Goal: Transaction & Acquisition: Purchase product/service

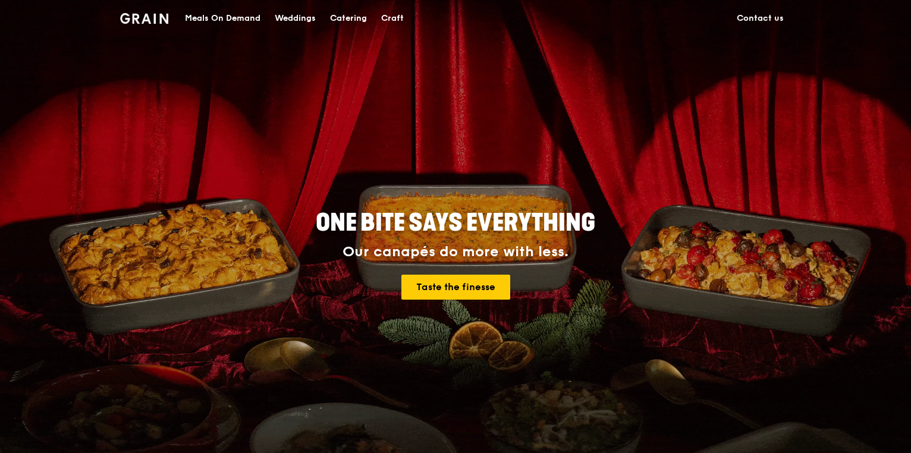
click at [219, 14] on div "Meals On Demand" at bounding box center [223, 19] width 76 height 36
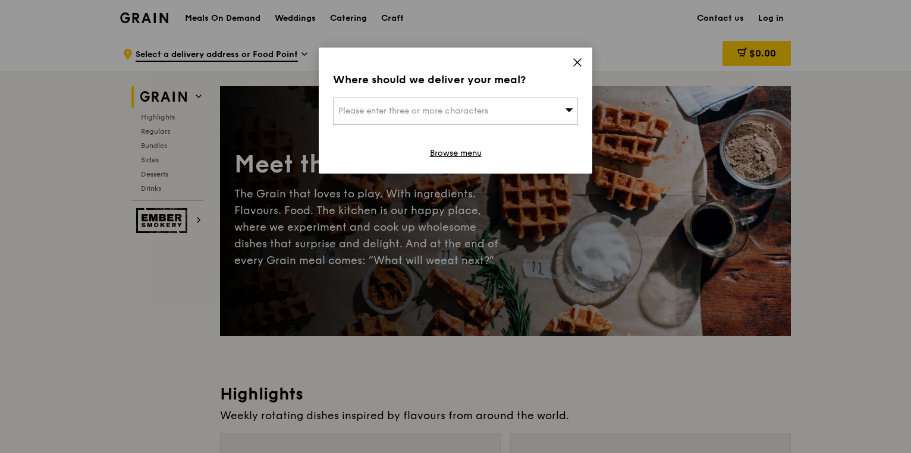
click at [475, 111] on span "Please enter three or more characters" at bounding box center [413, 111] width 150 height 10
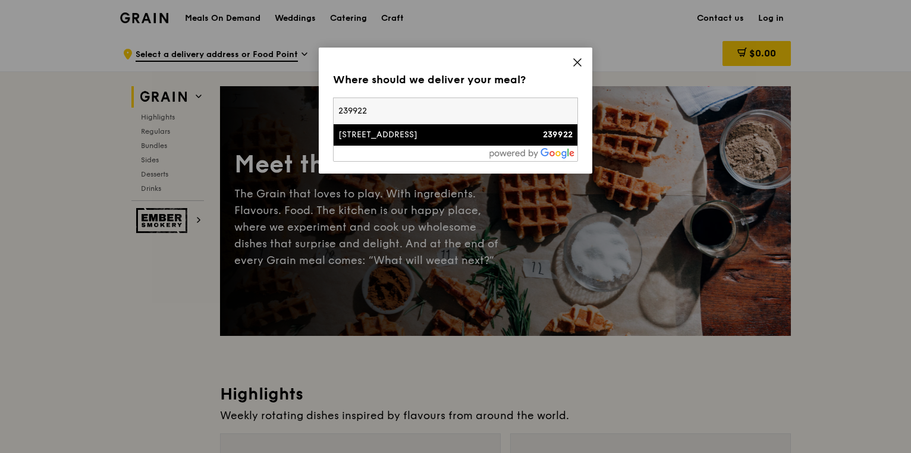
type input "239922"
click at [431, 148] on div at bounding box center [456, 153] width 244 height 15
click at [431, 143] on li "[STREET_ADDRESS] 239922" at bounding box center [456, 134] width 244 height 21
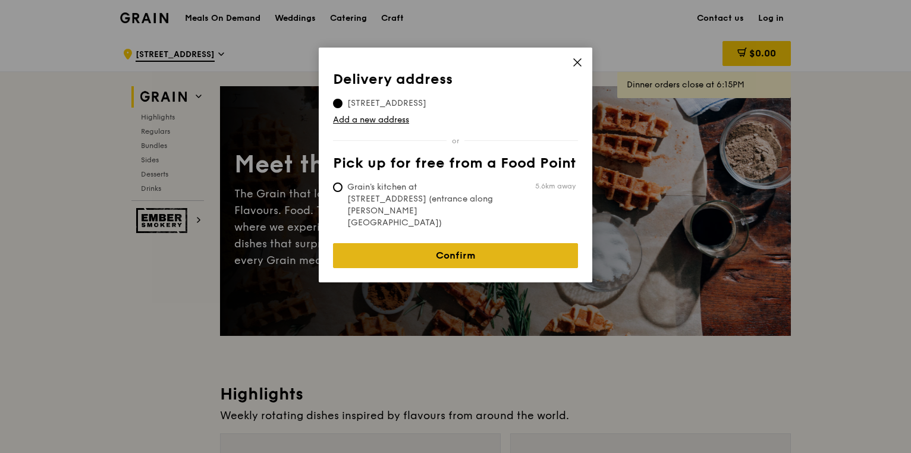
click at [454, 243] on link "Confirm" at bounding box center [455, 255] width 245 height 25
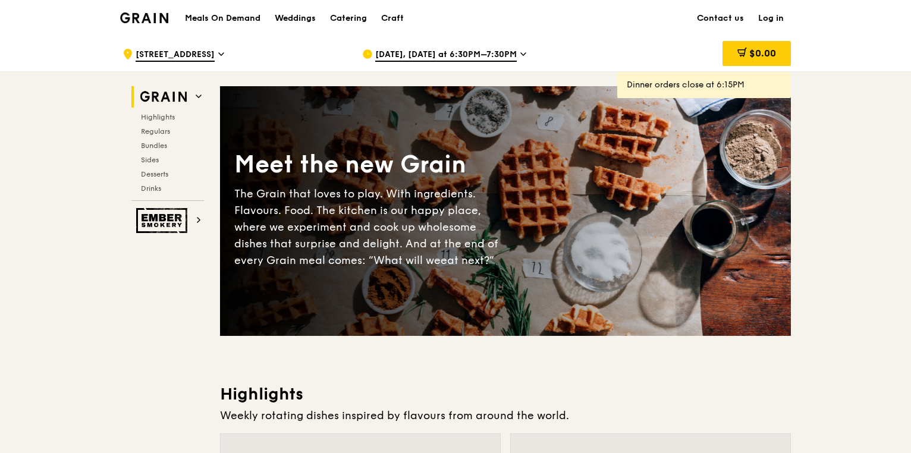
click at [429, 48] on div "[DATE], [DATE] at 6:30PM–7:30PM" at bounding box center [472, 54] width 221 height 36
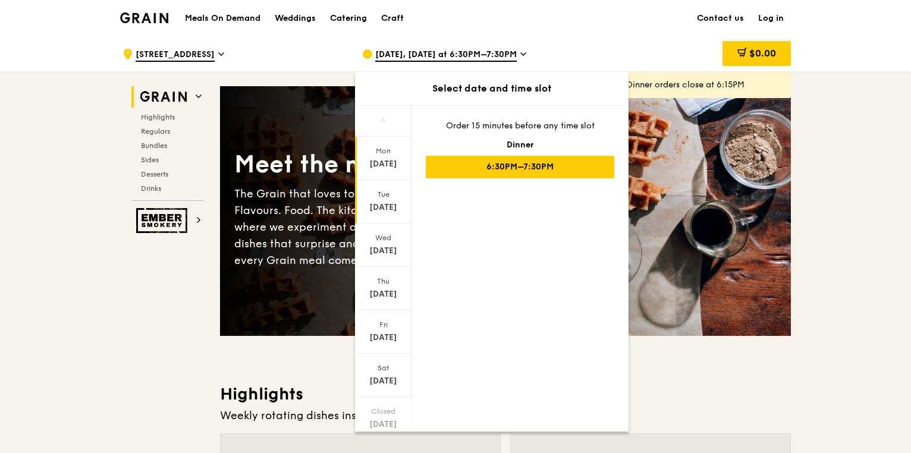
click at [385, 199] on div "[DATE]" at bounding box center [383, 201] width 57 height 43
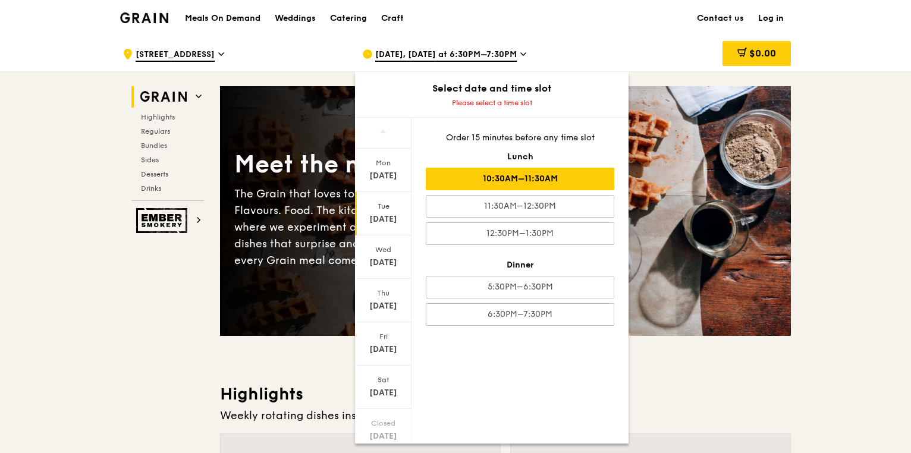
click at [551, 186] on div "10:30AM–11:30AM" at bounding box center [520, 179] width 189 height 23
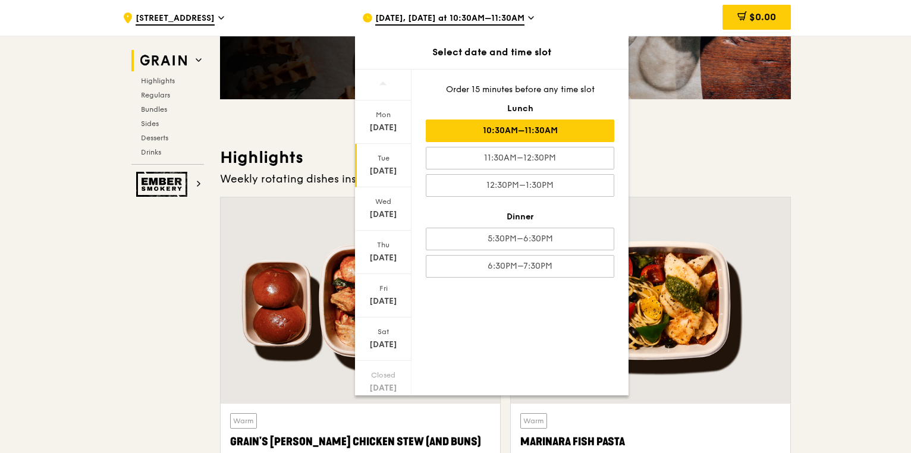
scroll to position [238, 0]
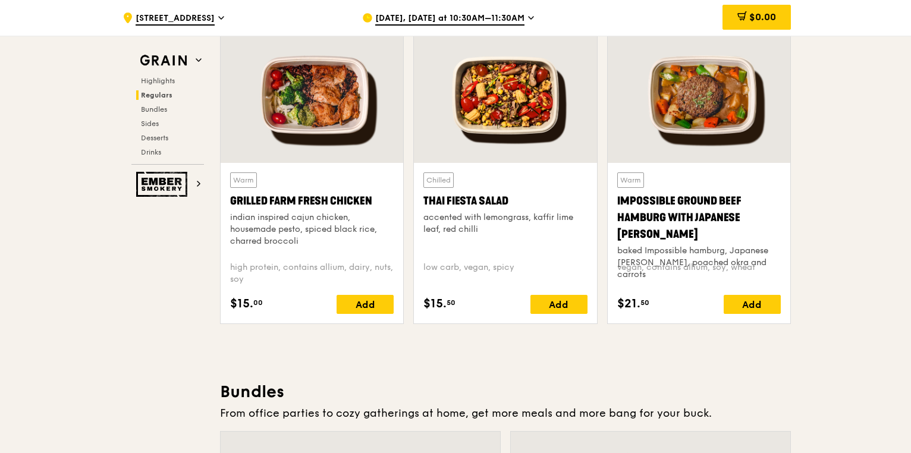
scroll to position [1380, 0]
